Goal: Task Accomplishment & Management: Use online tool/utility

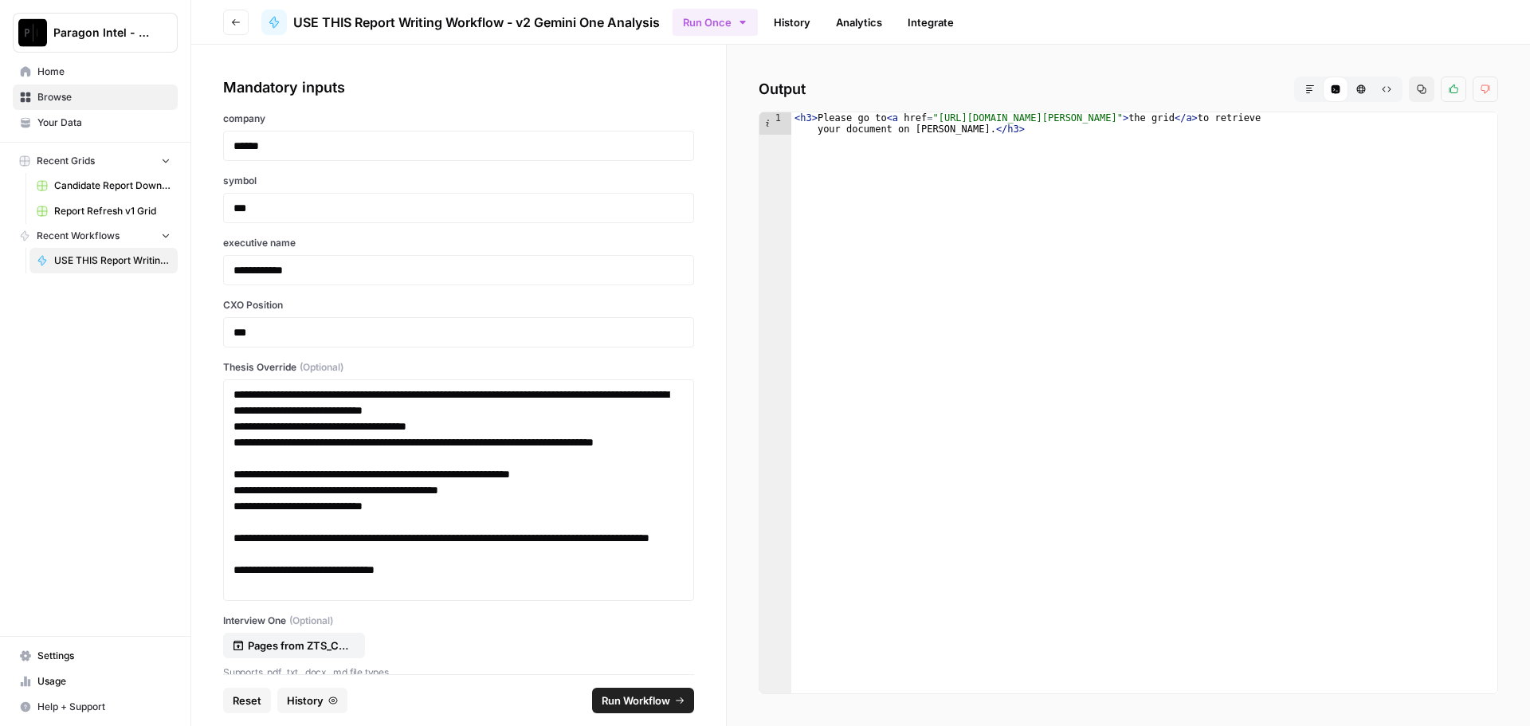
type textarea "**********"
drag, startPoint x: 931, startPoint y: 119, endPoint x: 970, endPoint y: 127, distance: 40.0
click at [970, 127] on div "< h3 > Please go to < a href = "https://app.airops.com/paragon-intel-bill-ty-co…" at bounding box center [1144, 424] width 706 height 625
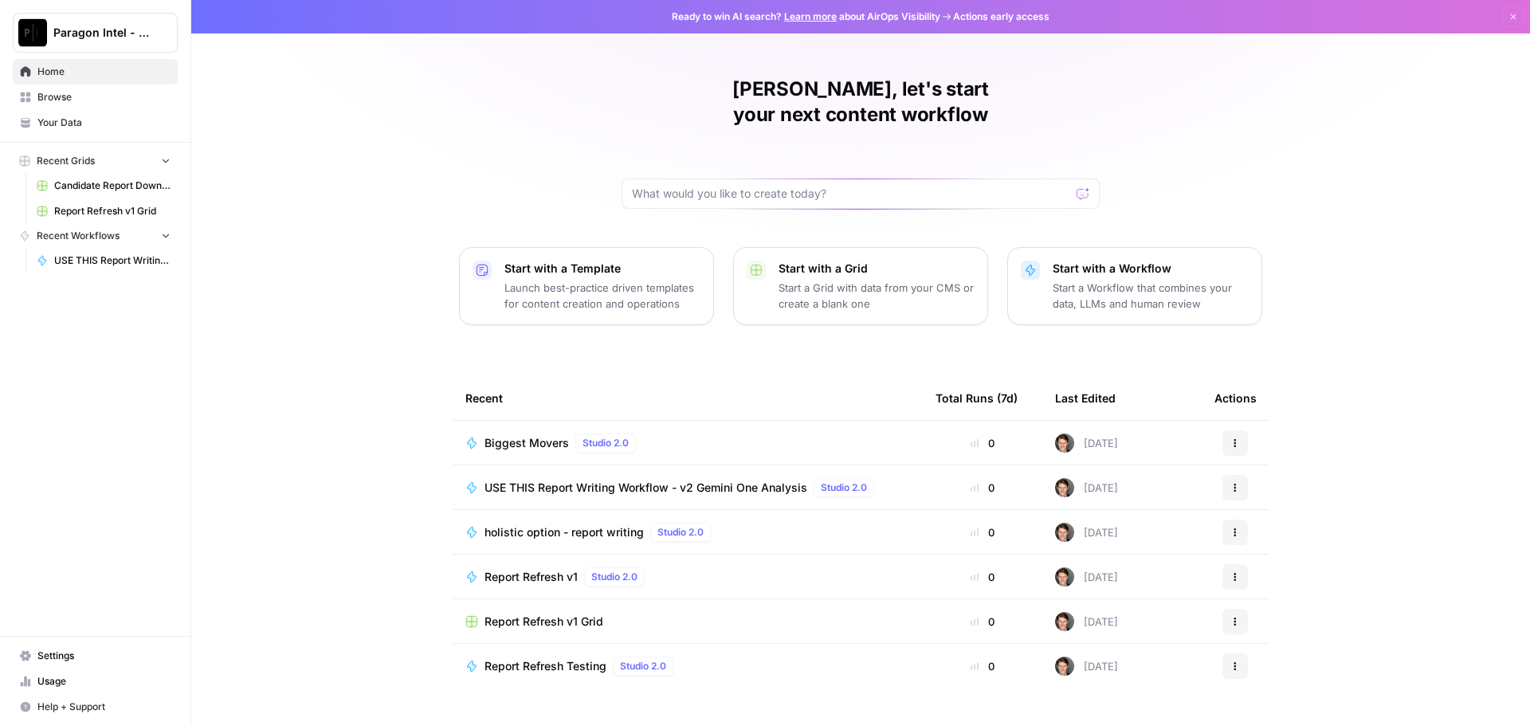
click at [116, 206] on span "Report Refresh v1 Grid" at bounding box center [112, 211] width 116 height 14
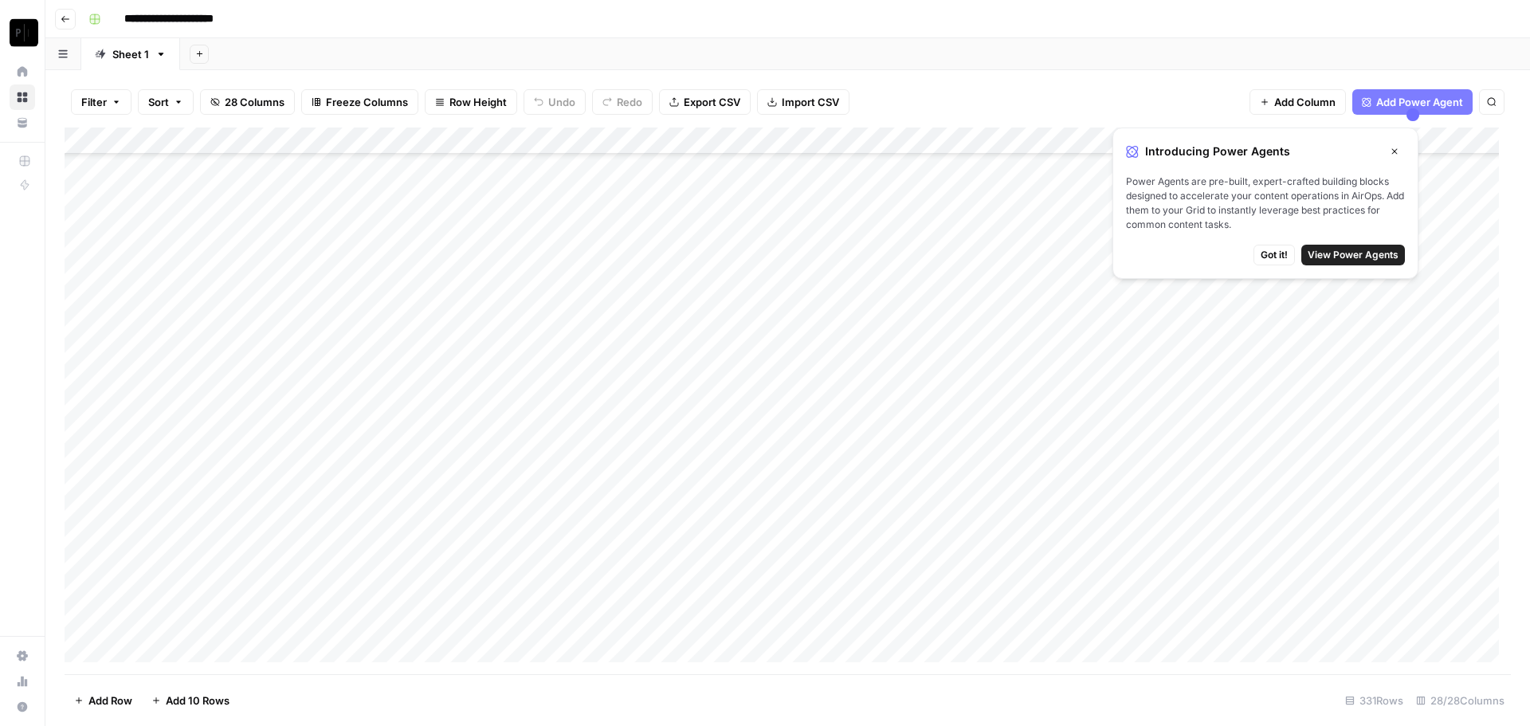
scroll to position [637, 0]
click at [1393, 154] on icon "button" at bounding box center [1394, 152] width 10 height 10
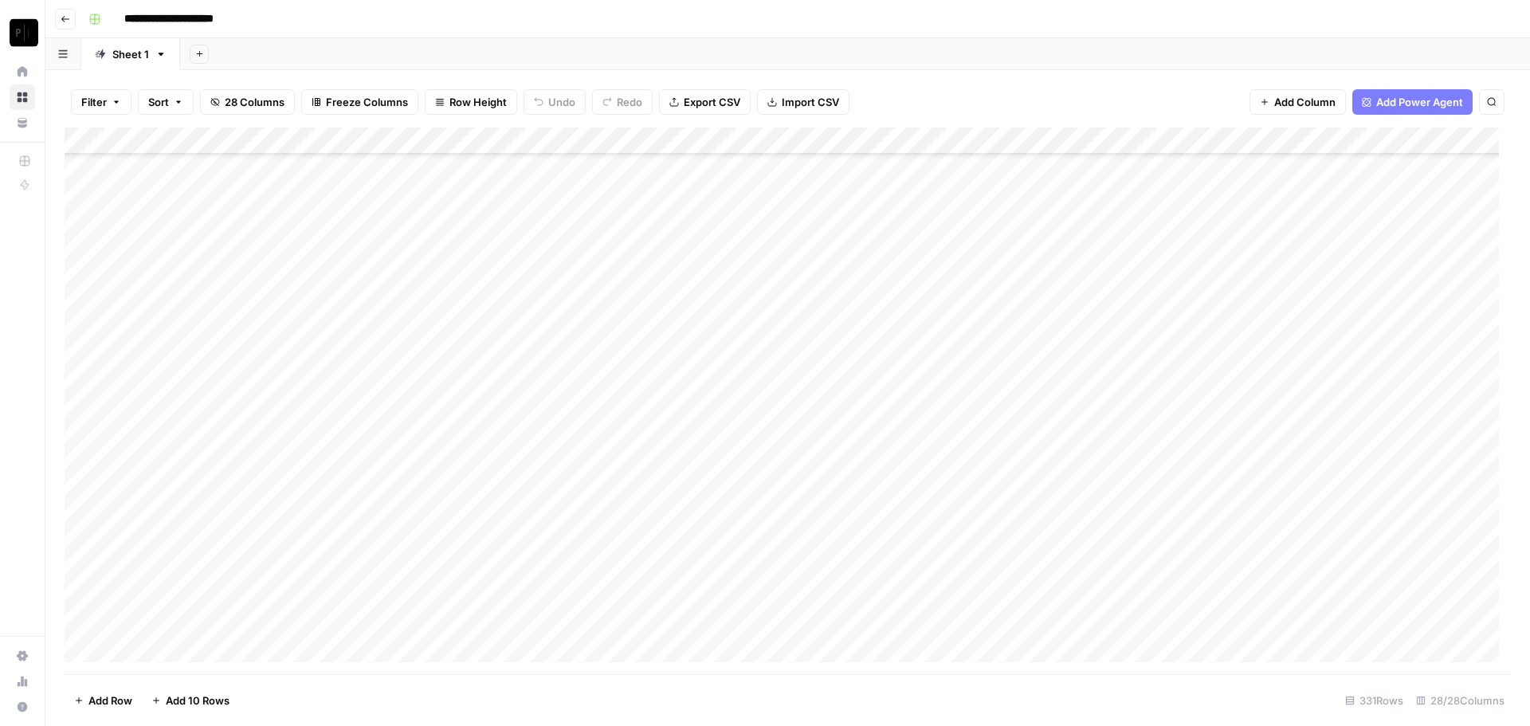
scroll to position [876, 0]
click at [170, 99] on button "Sort" at bounding box center [166, 101] width 56 height 25
click at [119, 100] on icon "button" at bounding box center [117, 102] width 10 height 10
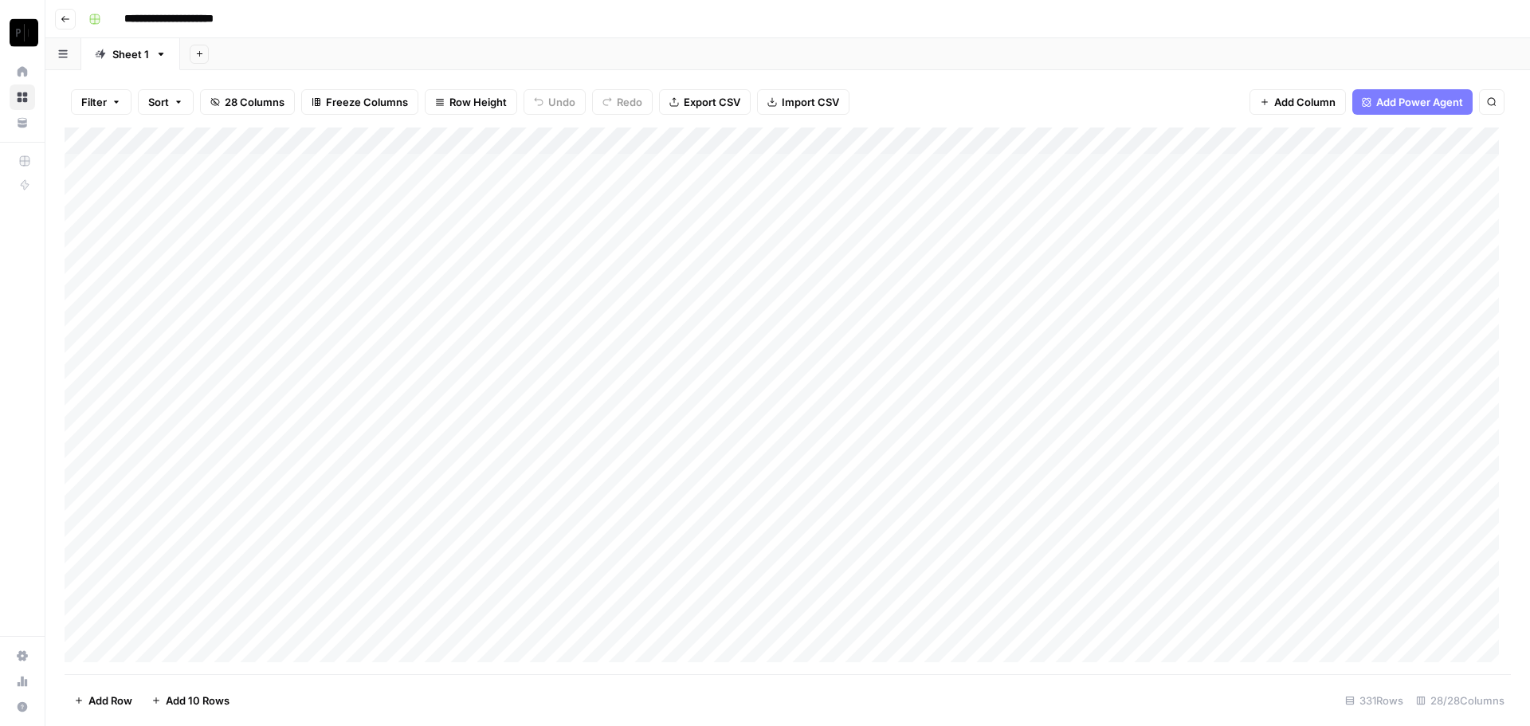
scroll to position [0, 0]
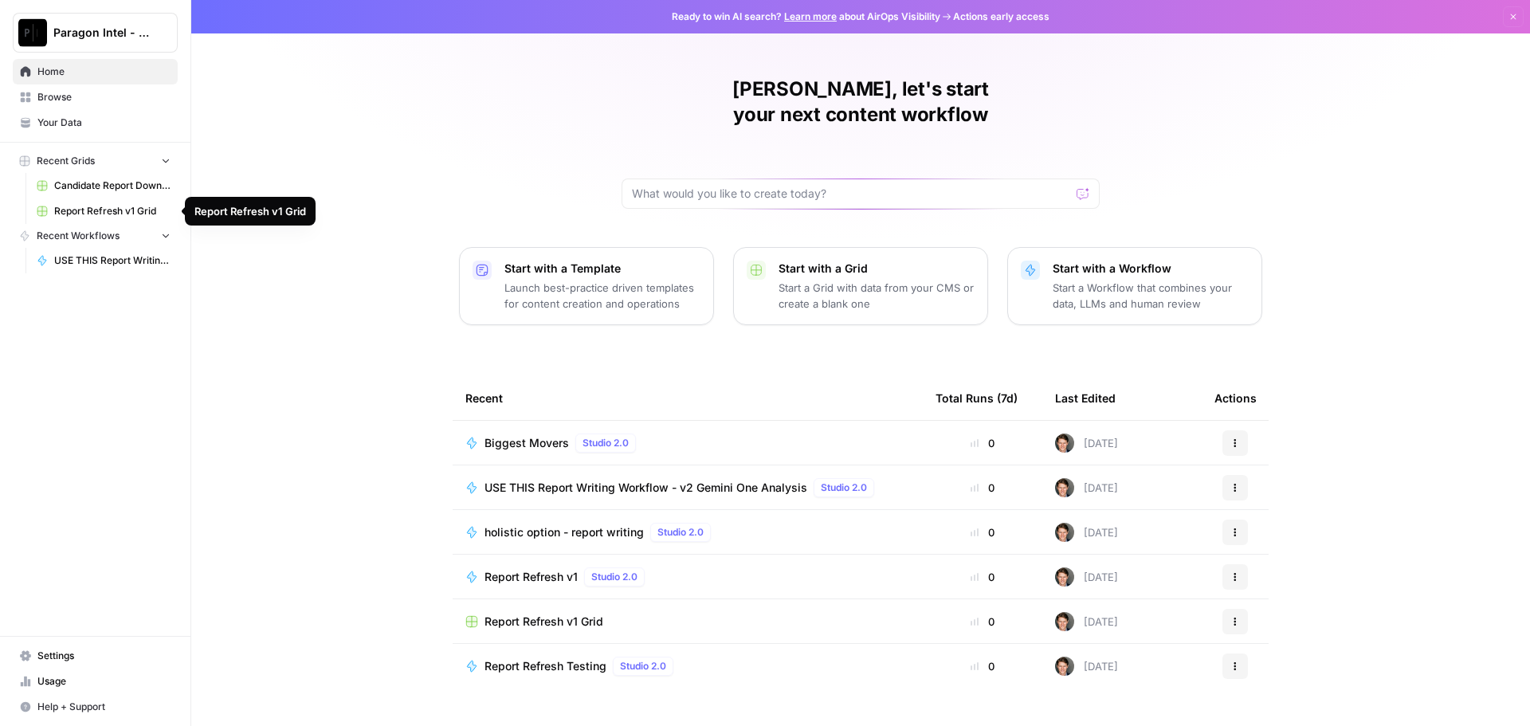
click at [111, 215] on span "Report Refresh v1 Grid" at bounding box center [112, 211] width 116 height 14
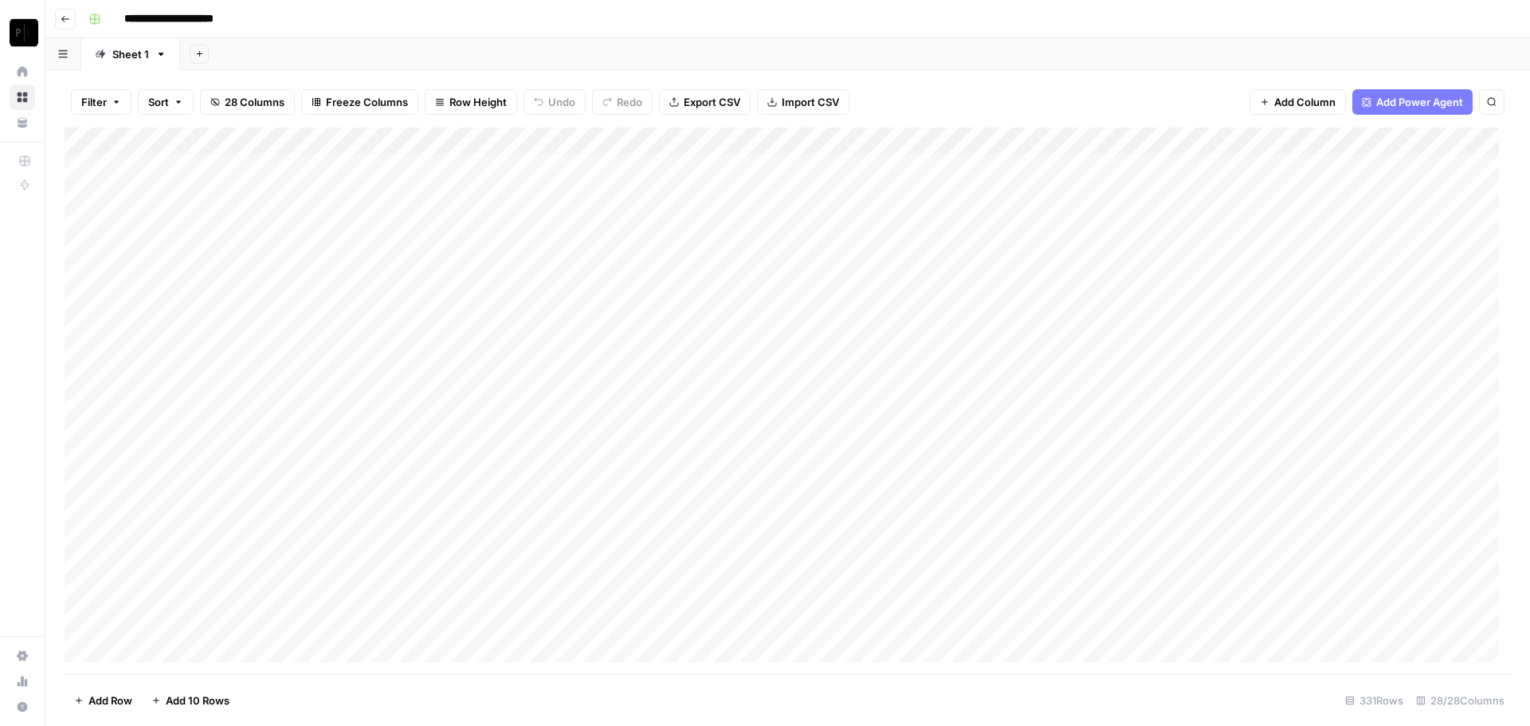
scroll to position [80, 0]
click at [976, 53] on div "Add Sheet" at bounding box center [855, 54] width 1350 height 32
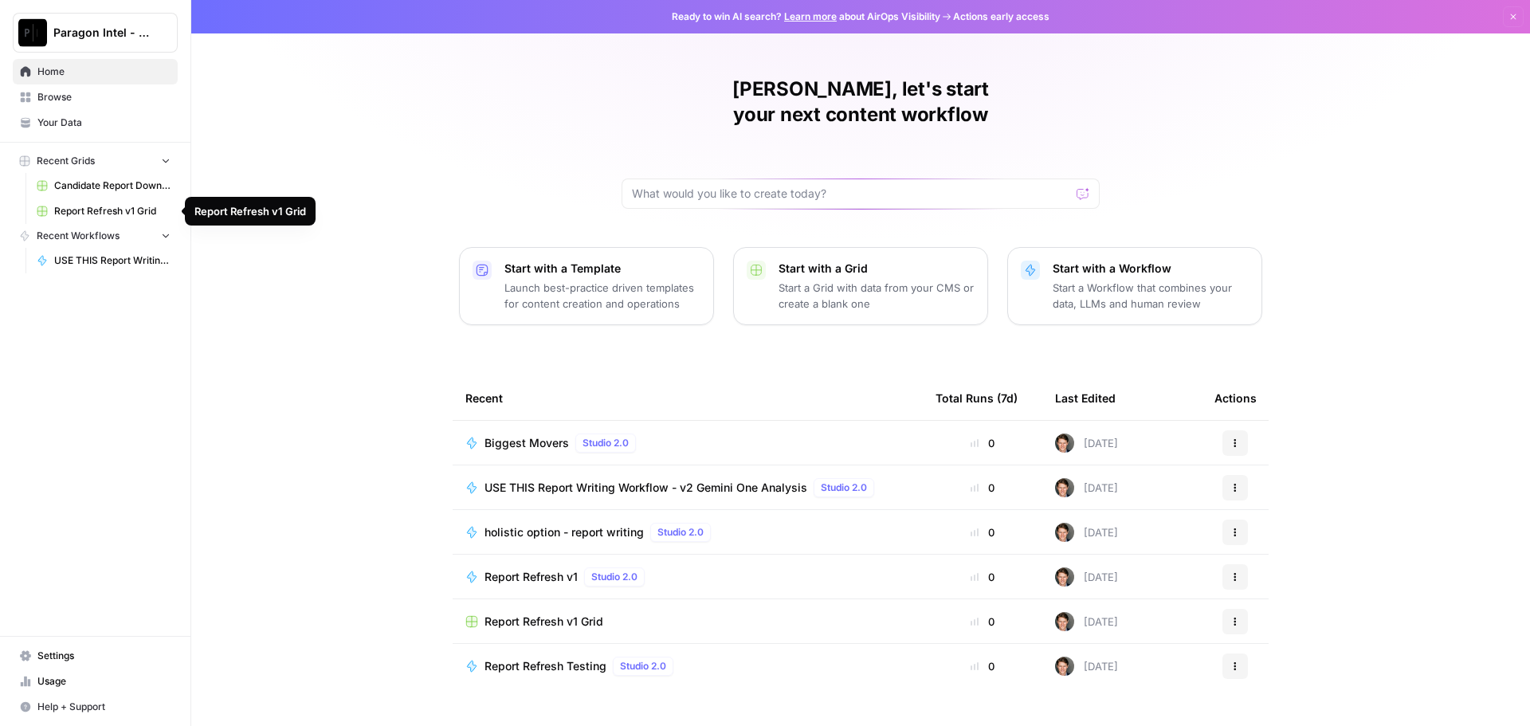
click at [93, 205] on span "Report Refresh v1 Grid" at bounding box center [112, 211] width 116 height 14
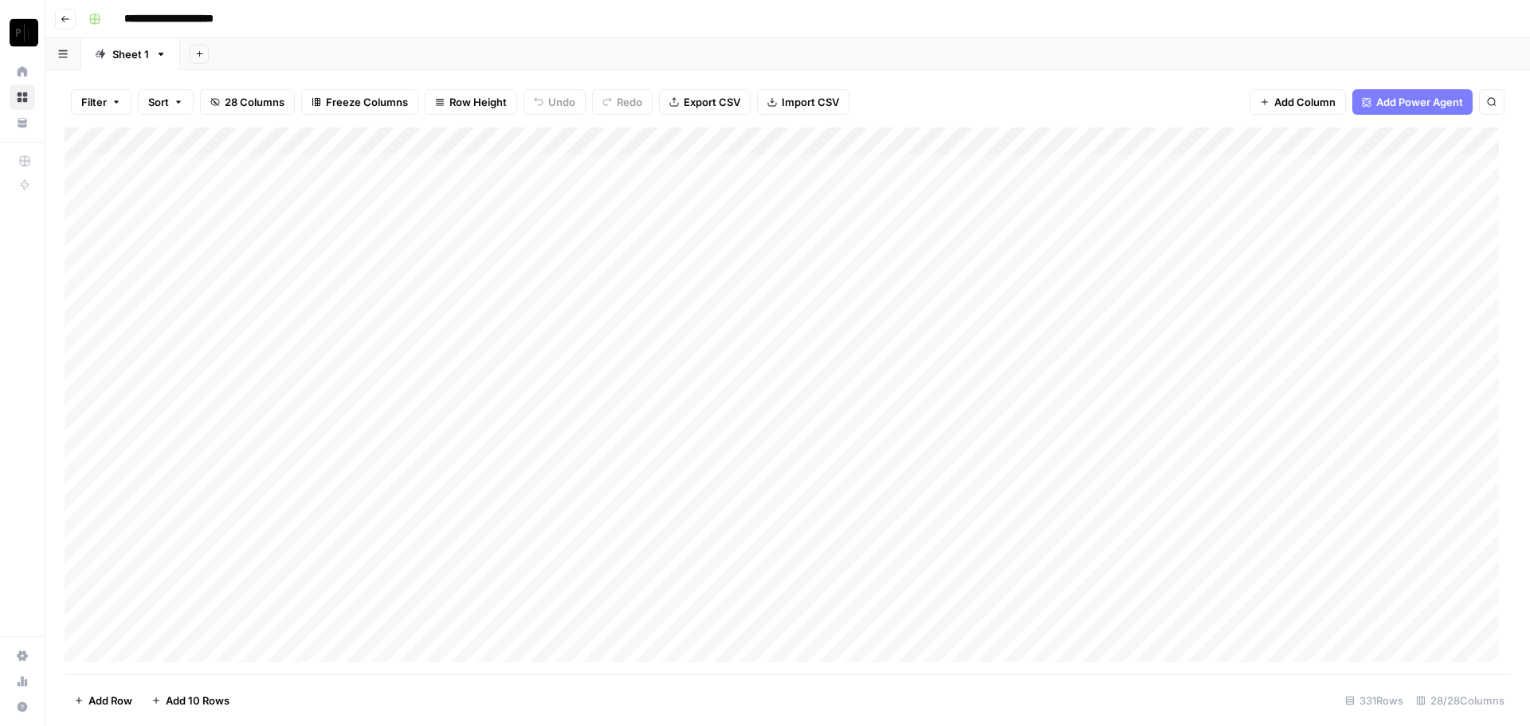
click at [1166, 143] on div "Add Column" at bounding box center [788, 400] width 1446 height 547
click at [1166, 143] on div at bounding box center [1187, 143] width 144 height 32
click at [1166, 33] on header "**********" at bounding box center [787, 19] width 1484 height 38
click at [319, 633] on div "Add Column" at bounding box center [788, 400] width 1446 height 547
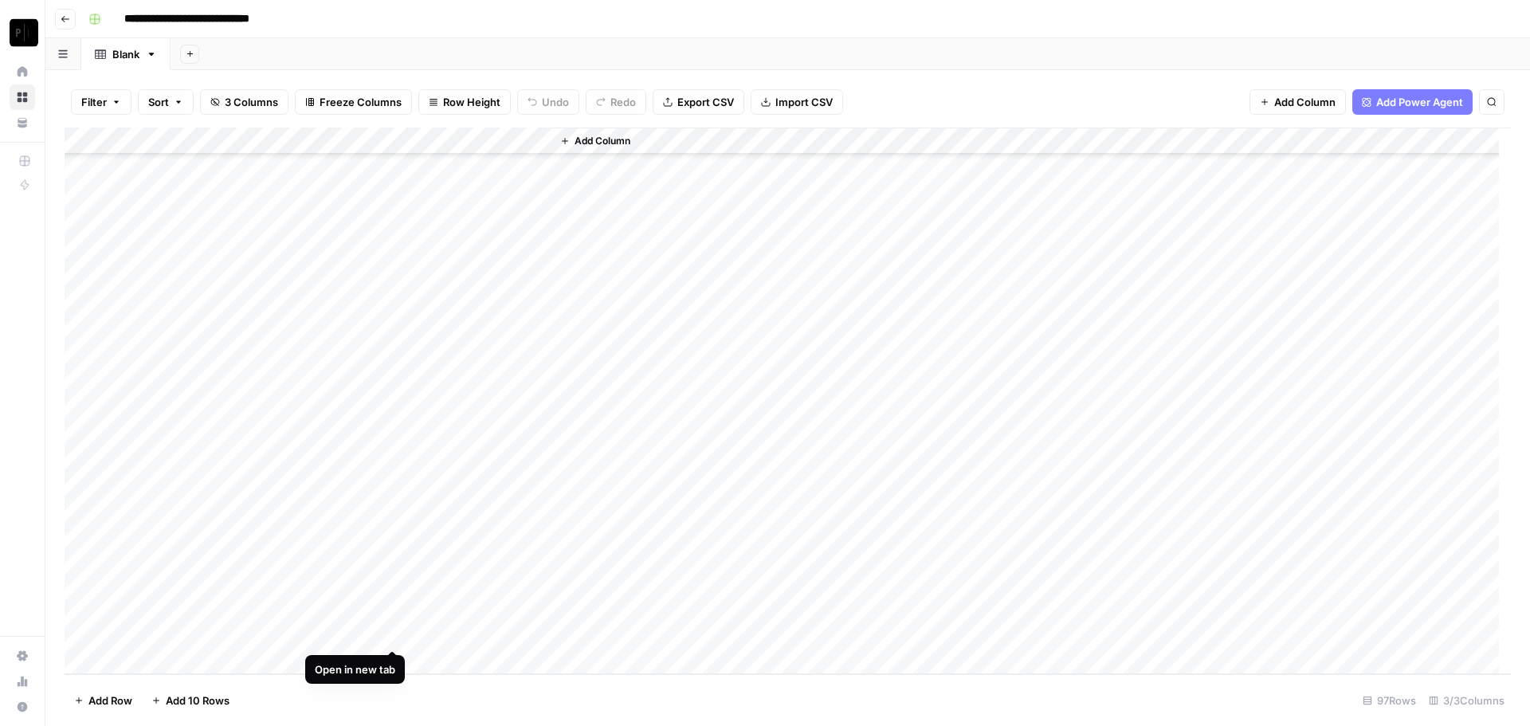
click at [390, 633] on div "Add Column" at bounding box center [788, 400] width 1446 height 547
